Goal: Task Accomplishment & Management: Manage account settings

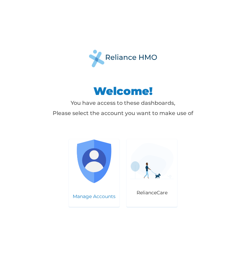
click at [114, 173] on img at bounding box center [94, 162] width 44 height 44
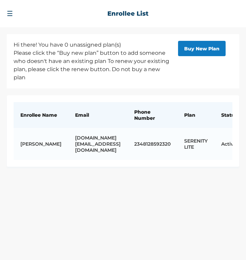
click at [10, 15] on button "☰" at bounding box center [10, 14] width 6 height 8
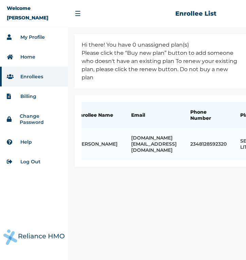
click at [44, 64] on li "Home" at bounding box center [34, 57] width 68 height 20
click at [40, 55] on li "Home" at bounding box center [34, 57] width 68 height 20
click at [27, 58] on link "Home" at bounding box center [27, 57] width 15 height 6
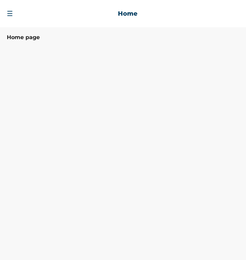
click at [10, 12] on button "☰" at bounding box center [10, 14] width 6 height 8
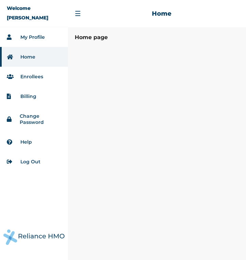
click at [26, 94] on link "Billing" at bounding box center [28, 96] width 16 height 6
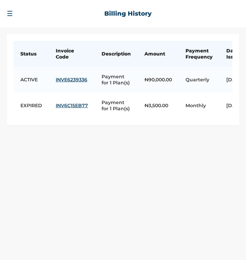
click at [9, 16] on button "☰" at bounding box center [10, 14] width 6 height 8
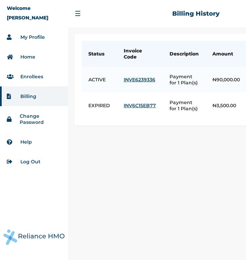
click at [29, 56] on link "Home" at bounding box center [27, 57] width 15 height 6
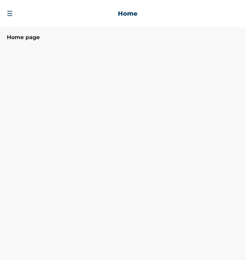
click at [11, 16] on button "☰" at bounding box center [10, 14] width 6 height 8
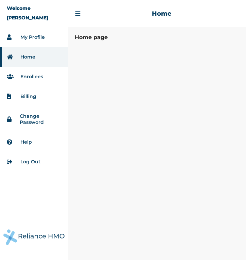
click at [33, 38] on link "My Profile" at bounding box center [32, 37] width 24 height 6
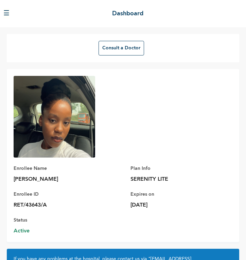
click at [5, 14] on button "☰" at bounding box center [6, 14] width 6 height 10
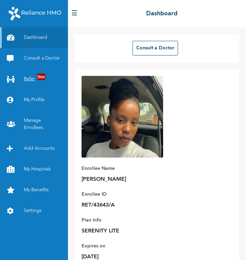
click at [35, 79] on link "Refer New" at bounding box center [34, 79] width 68 height 21
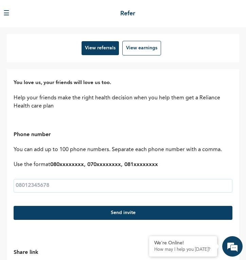
click at [77, 181] on input "text" at bounding box center [123, 186] width 219 height 14
type input "08133160451"
click at [55, 215] on button "Send invite" at bounding box center [123, 213] width 219 height 14
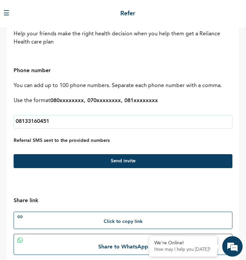
scroll to position [71, 0]
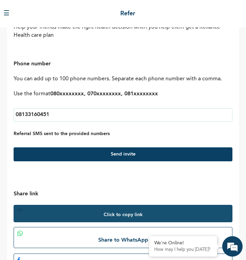
click at [124, 212] on button "Click to copy link" at bounding box center [123, 213] width 219 height 17
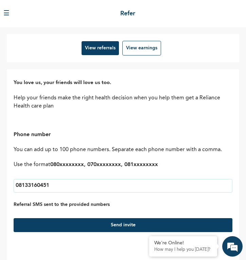
scroll to position [0, 0]
click at [5, 11] on button "☰" at bounding box center [6, 14] width 6 height 10
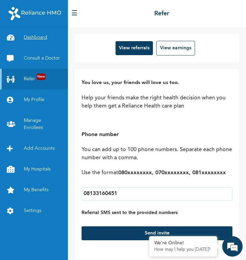
click at [40, 37] on link "Dashboard" at bounding box center [34, 37] width 68 height 21
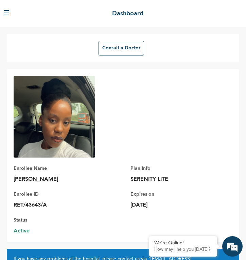
click at [6, 11] on button "☰" at bounding box center [6, 14] width 6 height 10
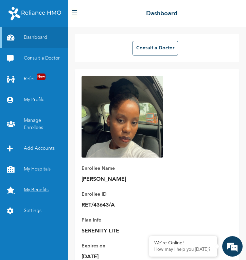
click at [39, 190] on link "My Benefits" at bounding box center [34, 190] width 68 height 21
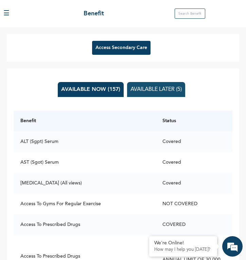
click at [159, 88] on button "AVAILABLE LATER (5)" at bounding box center [156, 89] width 58 height 15
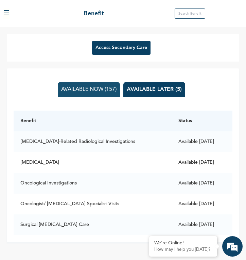
click at [107, 89] on button "AVAILABLE NOW (157)" at bounding box center [89, 89] width 62 height 15
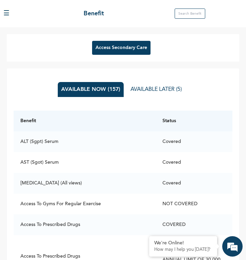
click at [126, 51] on button "Access Secondary Care" at bounding box center [121, 48] width 59 height 14
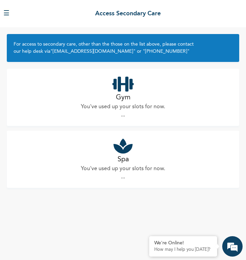
click at [157, 104] on p "You've used up your slots for now." at bounding box center [123, 107] width 84 height 8
click at [108, 166] on p "You've used up your slots for now." at bounding box center [123, 169] width 84 height 8
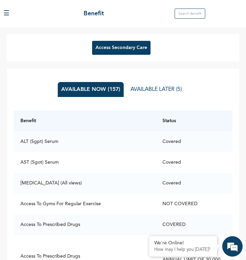
click at [10, 17] on button "☰" at bounding box center [6, 14] width 6 height 10
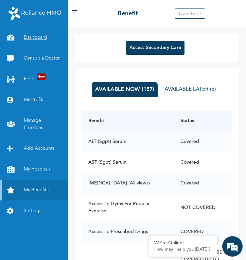
click at [32, 36] on link "Dashboard" at bounding box center [34, 37] width 68 height 21
